Goal: Navigation & Orientation: Find specific page/section

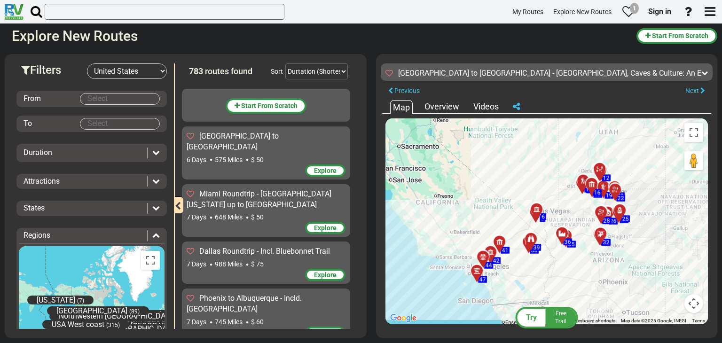
select select "number:2"
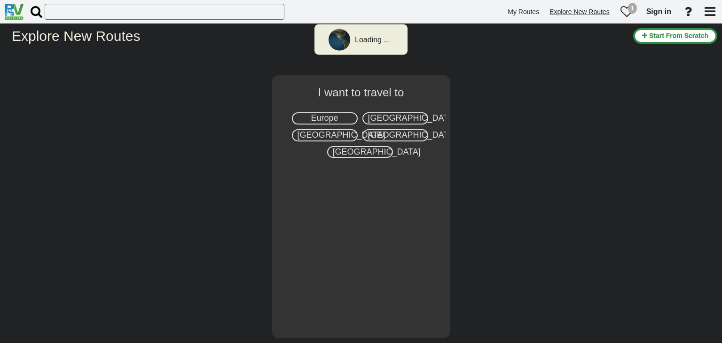
select select "number:2"
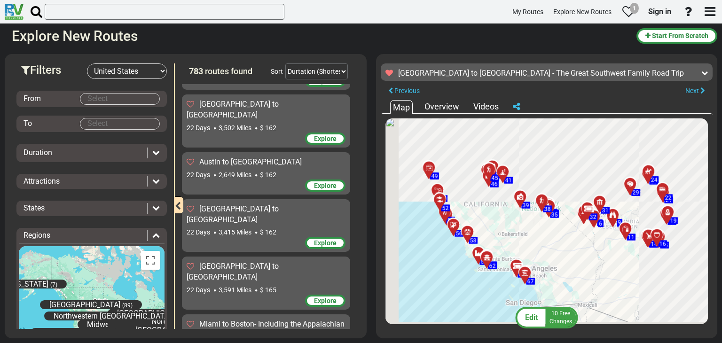
scroll to position [35056, 0]
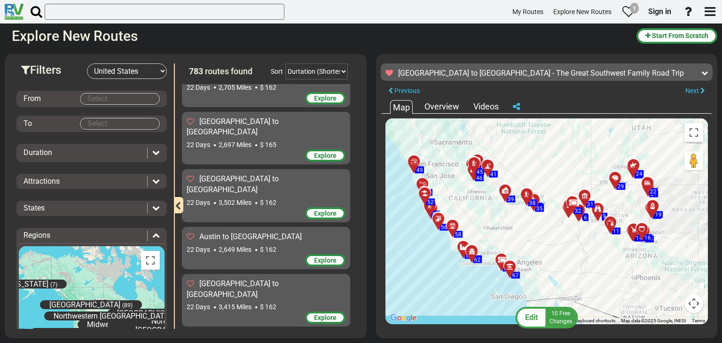
drag, startPoint x: 554, startPoint y: 233, endPoint x: 541, endPoint y: 225, distance: 14.9
click at [541, 225] on div "To activate drag with keyboard, press Alt + Enter. Once in keyboard drag state,…" at bounding box center [546, 221] width 322 height 206
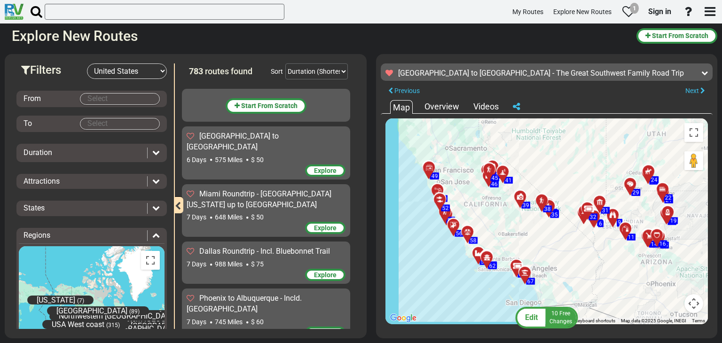
select select "number:2"
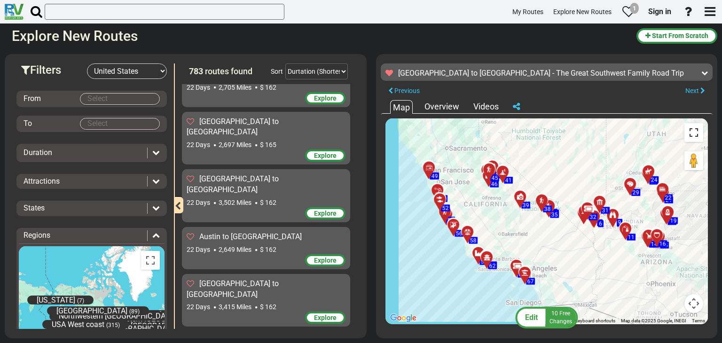
click at [691, 129] on button "Toggle fullscreen view" at bounding box center [693, 132] width 19 height 19
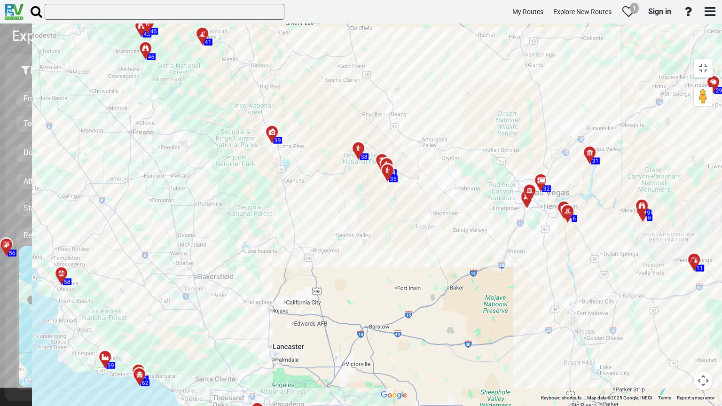
drag, startPoint x: 474, startPoint y: 174, endPoint x: 362, endPoint y: 184, distance: 112.3
click at [376, 186] on div "To activate drag with keyboard, press Alt + Enter. Once in keyboard drag state,…" at bounding box center [546, 227] width 341 height 347
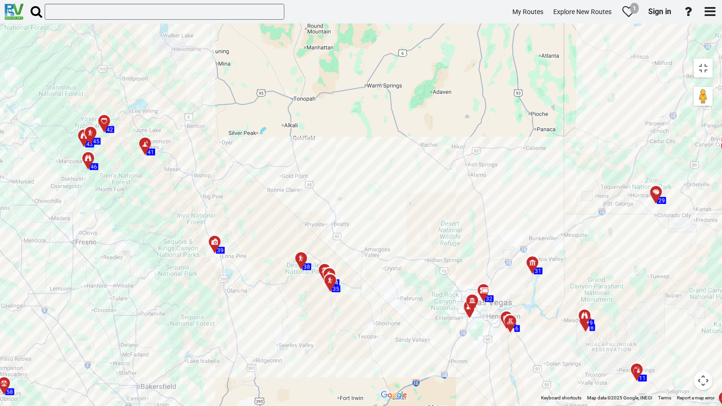
drag, startPoint x: 487, startPoint y: 128, endPoint x: 424, endPoint y: 265, distance: 150.5
click at [424, 265] on div "To activate drag with keyboard, press Alt + Enter. Once in keyboard drag state,…" at bounding box center [546, 227] width 341 height 347
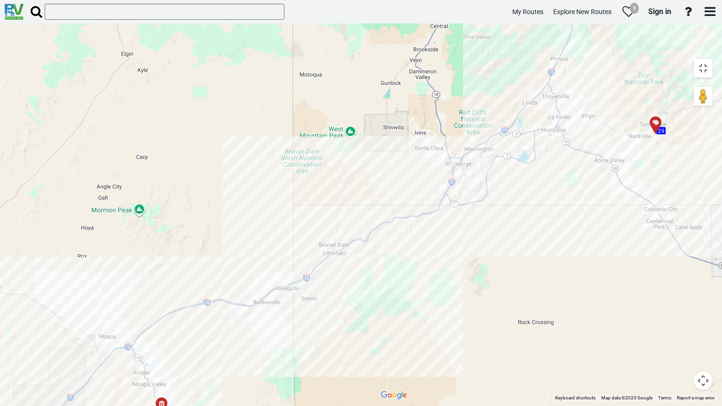
drag, startPoint x: 546, startPoint y: 150, endPoint x: 441, endPoint y: 267, distance: 157.1
click at [441, 267] on div "To activate drag with keyboard, press Alt + Enter. Once in keyboard drag state,…" at bounding box center [546, 227] width 341 height 347
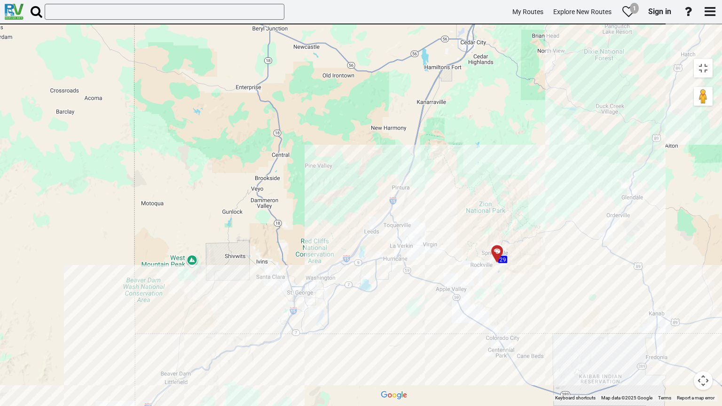
drag, startPoint x: 490, startPoint y: 203, endPoint x: 361, endPoint y: 303, distance: 162.5
click at [376, 303] on div "To activate drag with keyboard, press Alt + Enter. Once in keyboard drag state,…" at bounding box center [546, 227] width 341 height 347
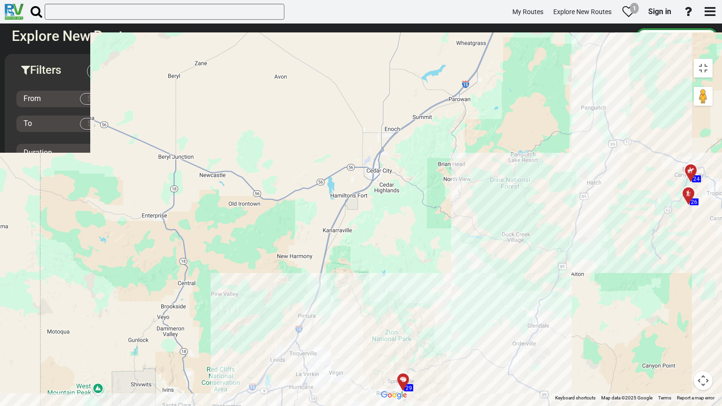
drag, startPoint x: 428, startPoint y: 248, endPoint x: 391, endPoint y: 304, distance: 67.3
click at [391, 304] on div "To activate drag with keyboard, press Alt + Enter. Once in keyboard drag state,…" at bounding box center [546, 227] width 341 height 347
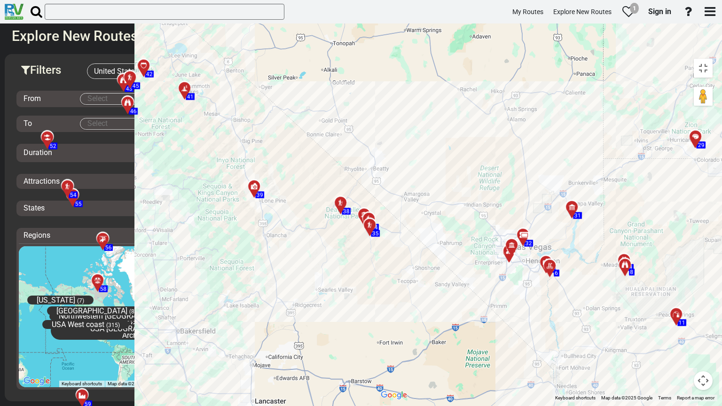
drag, startPoint x: 307, startPoint y: 284, endPoint x: 471, endPoint y: 142, distance: 216.9
click at [471, 142] on div "To activate drag with keyboard, press Alt + Enter. Once in keyboard drag state,…" at bounding box center [546, 227] width 341 height 347
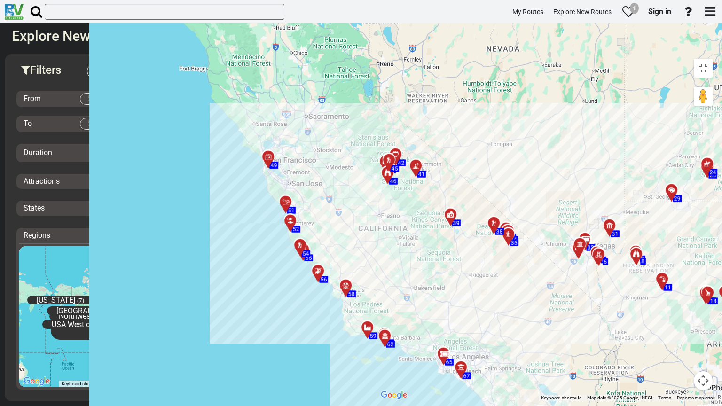
drag, startPoint x: 260, startPoint y: 208, endPoint x: 265, endPoint y: 246, distance: 37.9
click at [376, 246] on div "To activate drag with keyboard, press Alt + Enter. Once in keyboard drag state,…" at bounding box center [546, 227] width 341 height 347
click at [710, 59] on button "Toggle fullscreen view" at bounding box center [703, 68] width 19 height 19
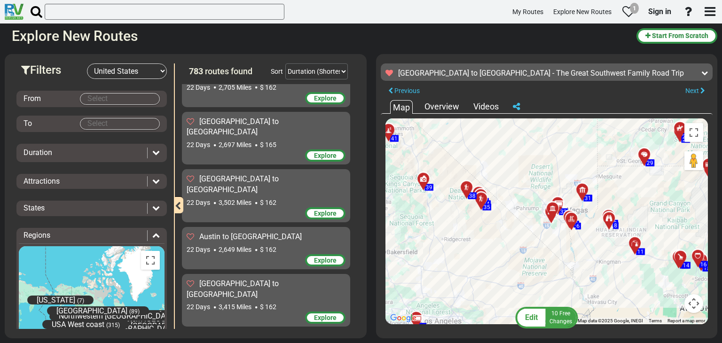
drag, startPoint x: 586, startPoint y: 191, endPoint x: 557, endPoint y: 156, distance: 45.4
click at [557, 156] on div "To activate drag with keyboard, press Alt + Enter. Once in keyboard drag state,…" at bounding box center [546, 221] width 322 height 206
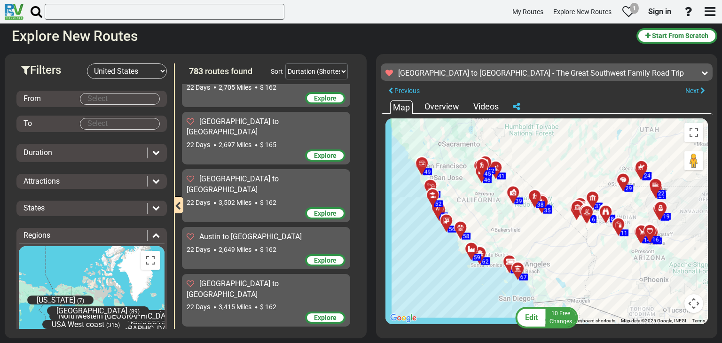
drag, startPoint x: 539, startPoint y: 155, endPoint x: 562, endPoint y: 183, distance: 36.7
click at [562, 183] on div "To activate drag with keyboard, press Alt + Enter. Once in keyboard drag state,…" at bounding box center [546, 221] width 322 height 206
click at [693, 132] on button "Toggle fullscreen view" at bounding box center [693, 132] width 19 height 19
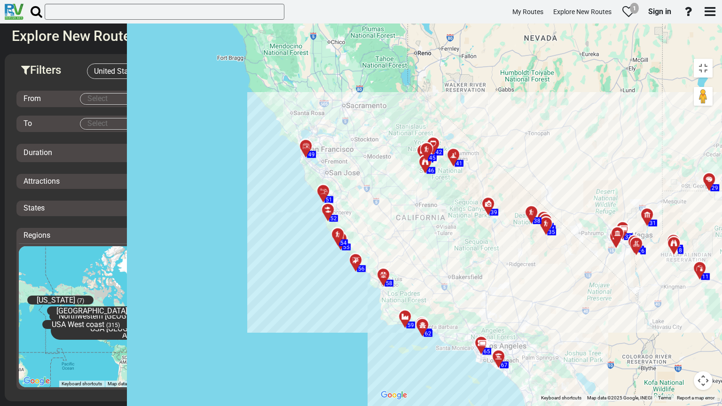
drag, startPoint x: 386, startPoint y: 227, endPoint x: 490, endPoint y: 278, distance: 115.8
click at [490, 278] on div "To activate drag with keyboard, press Alt + Enter. Once in keyboard drag state,…" at bounding box center [546, 227] width 341 height 347
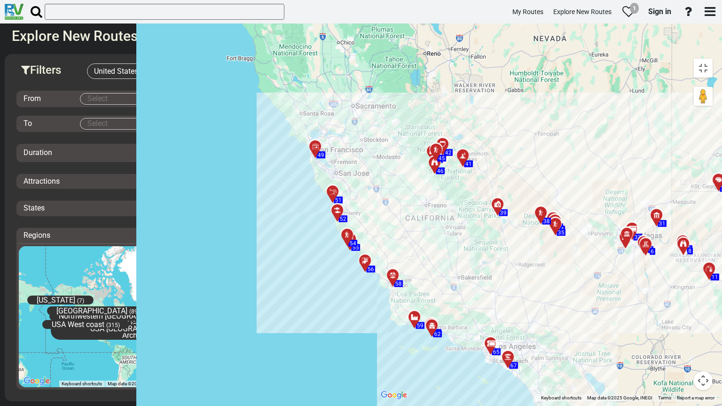
drag, startPoint x: 406, startPoint y: 111, endPoint x: 415, endPoint y: 113, distance: 9.6
click at [415, 113] on div "To activate drag with keyboard, press Alt + Enter. Once in keyboard drag state,…" at bounding box center [546, 227] width 341 height 347
click at [708, 59] on button "Toggle fullscreen view" at bounding box center [703, 68] width 19 height 19
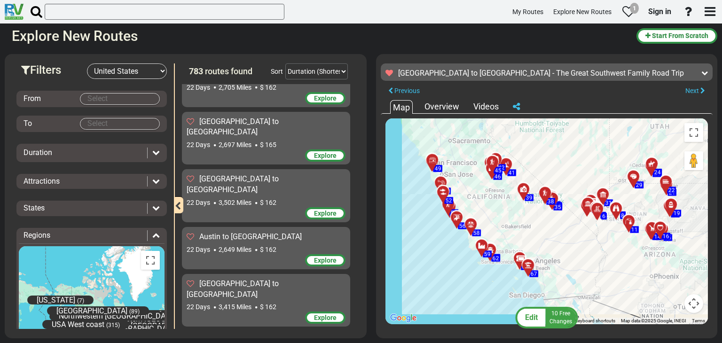
drag, startPoint x: 586, startPoint y: 247, endPoint x: 569, endPoint y: 234, distance: 21.4
click at [569, 234] on div "To activate drag with keyboard, press Alt + Enter. Once in keyboard drag state,…" at bounding box center [546, 221] width 322 height 206
